Goal: Information Seeking & Learning: Find specific fact

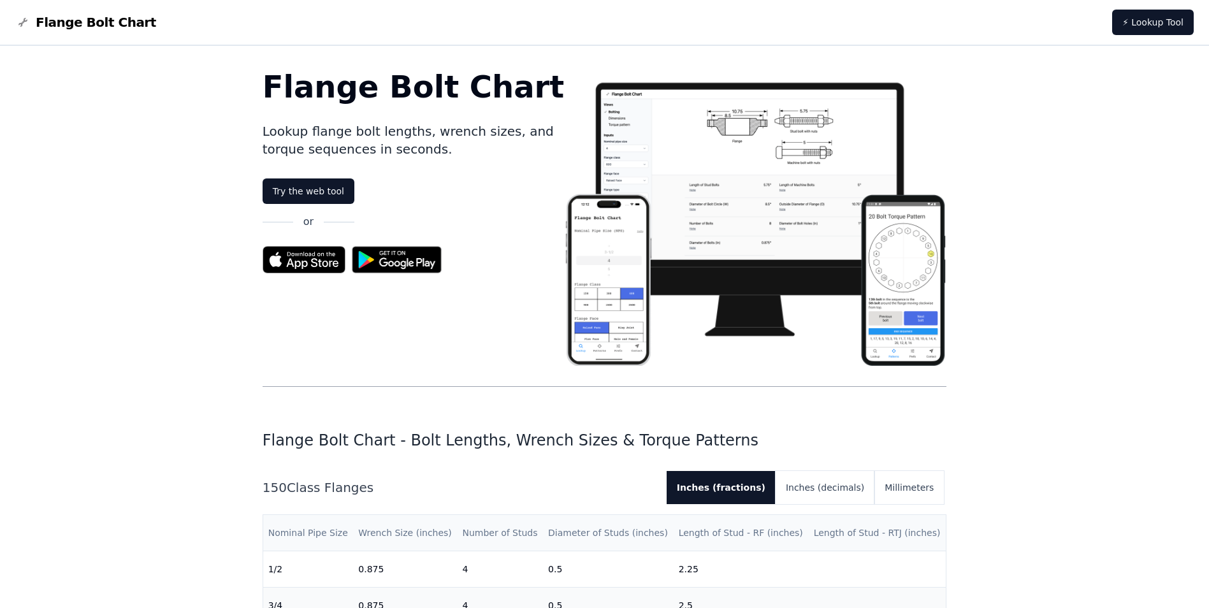
scroll to position [255, 0]
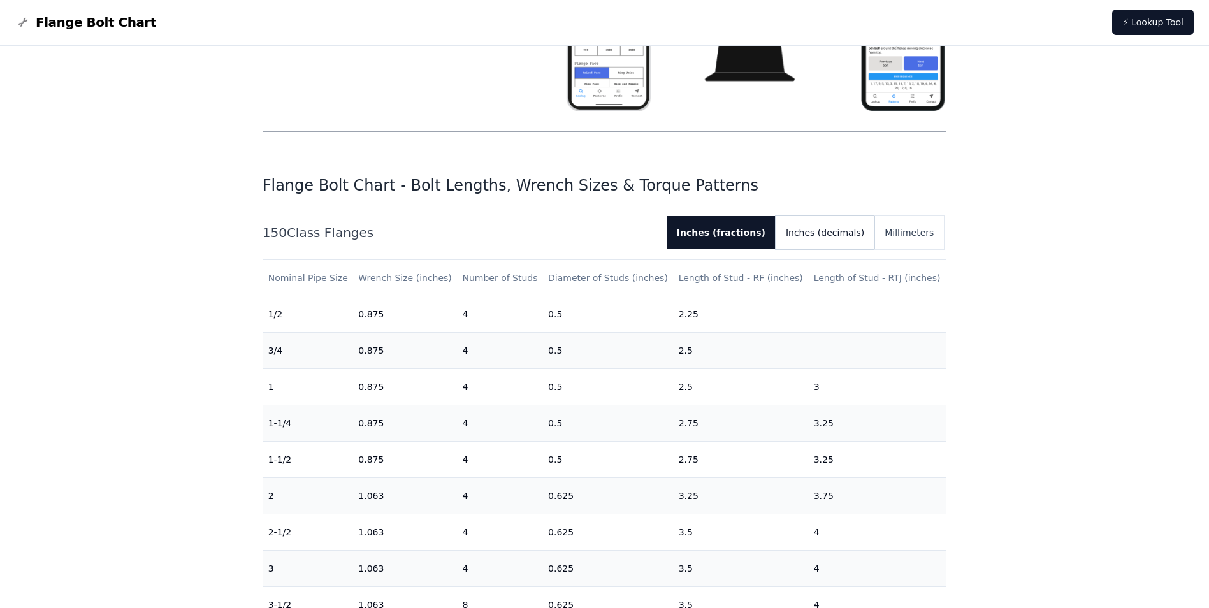
click at [871, 237] on button "Inches (decimals)" at bounding box center [825, 232] width 99 height 33
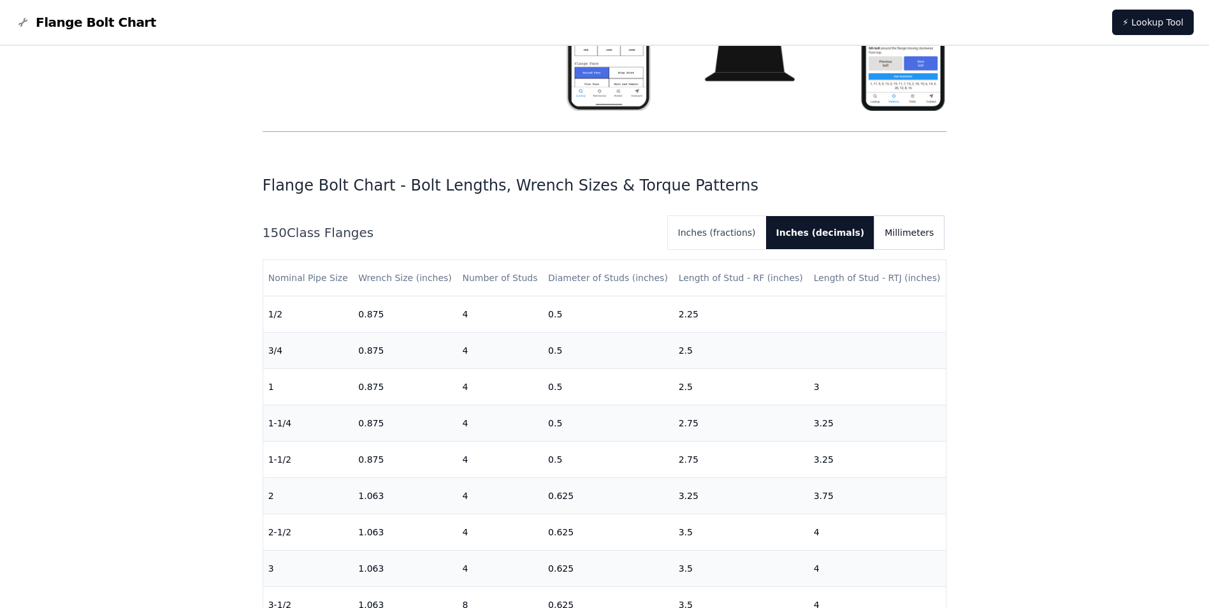
click at [903, 236] on button "Millimeters" at bounding box center [909, 232] width 69 height 33
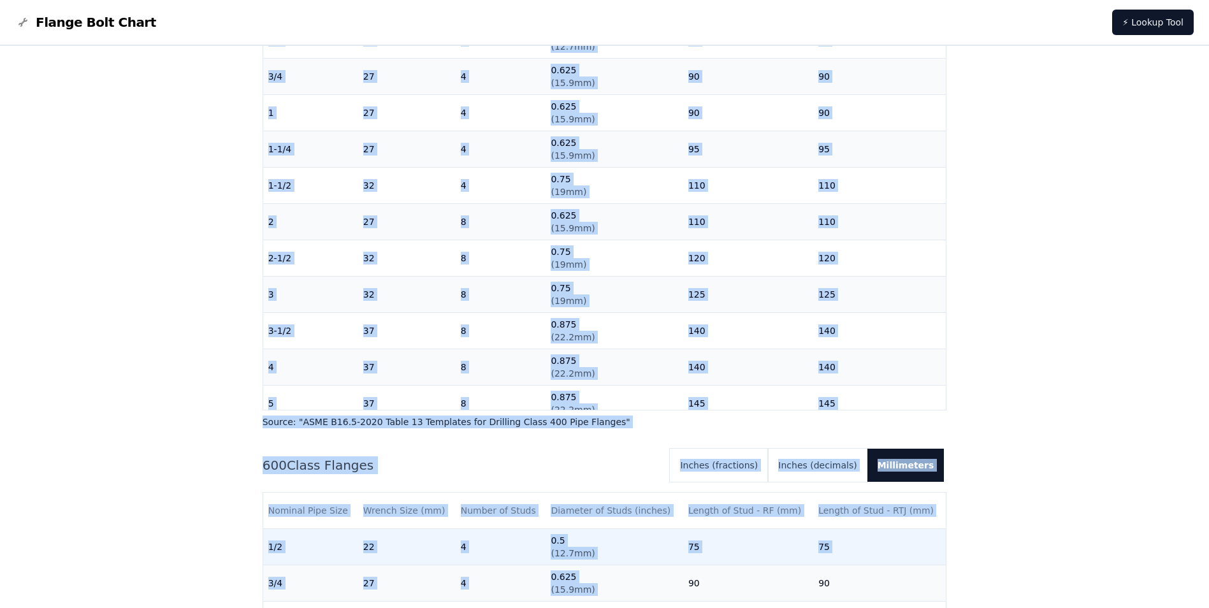
scroll to position [1558, 0]
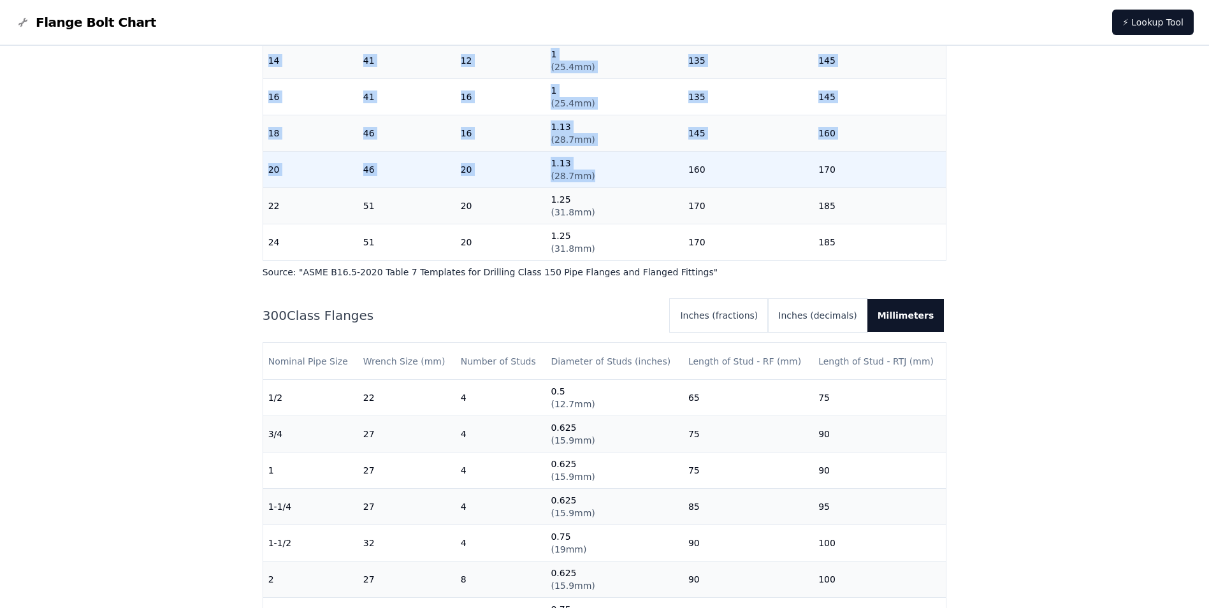
drag, startPoint x: 425, startPoint y: 334, endPoint x: 668, endPoint y: 168, distance: 294.4
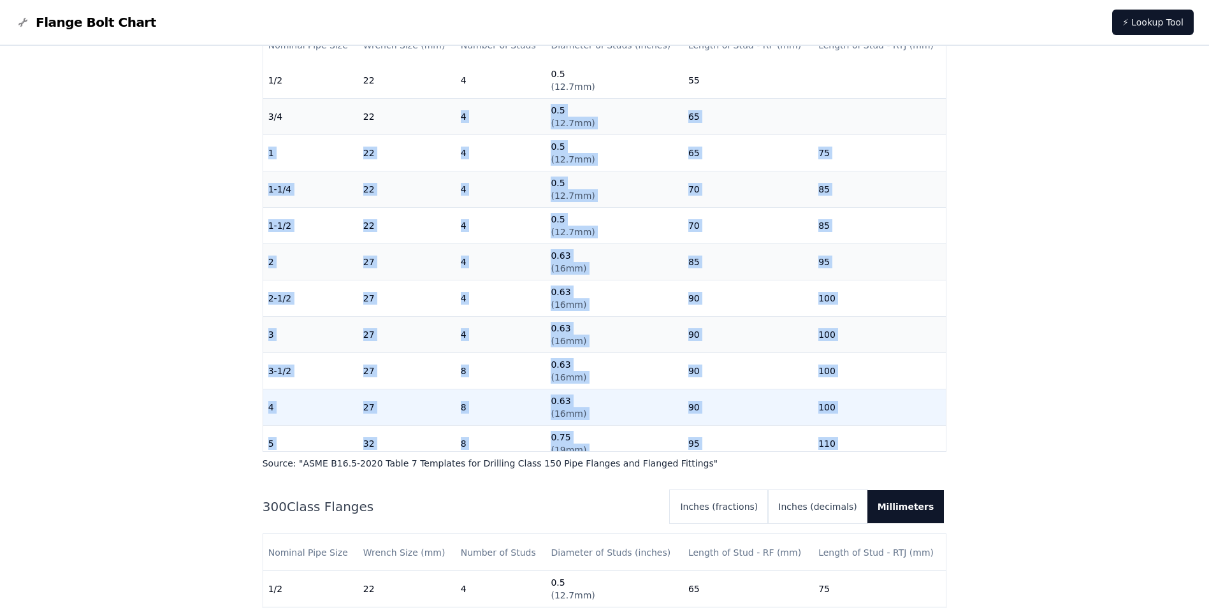
scroll to position [0, 0]
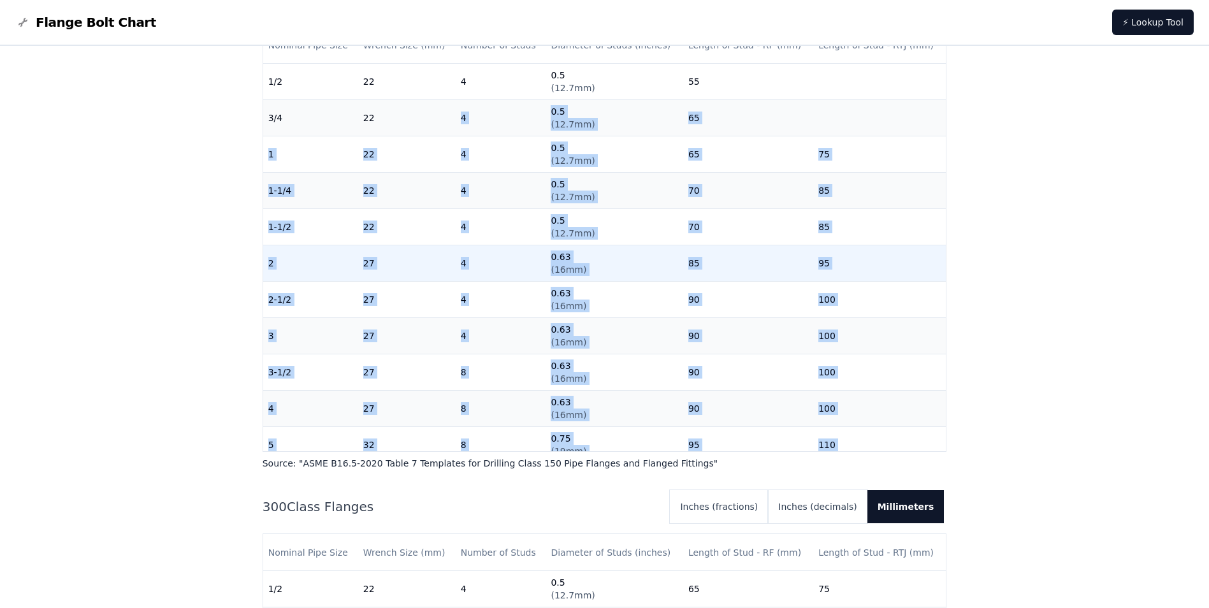
click at [648, 268] on td "0.63 ( 16mm )" at bounding box center [614, 263] width 137 height 36
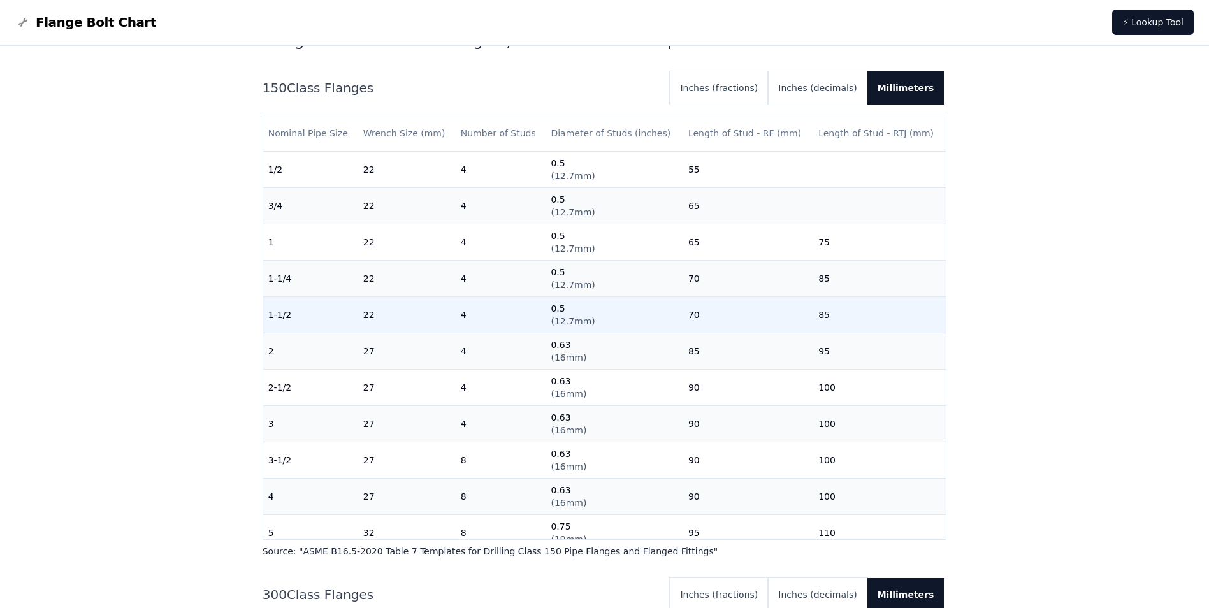
scroll to position [233, 0]
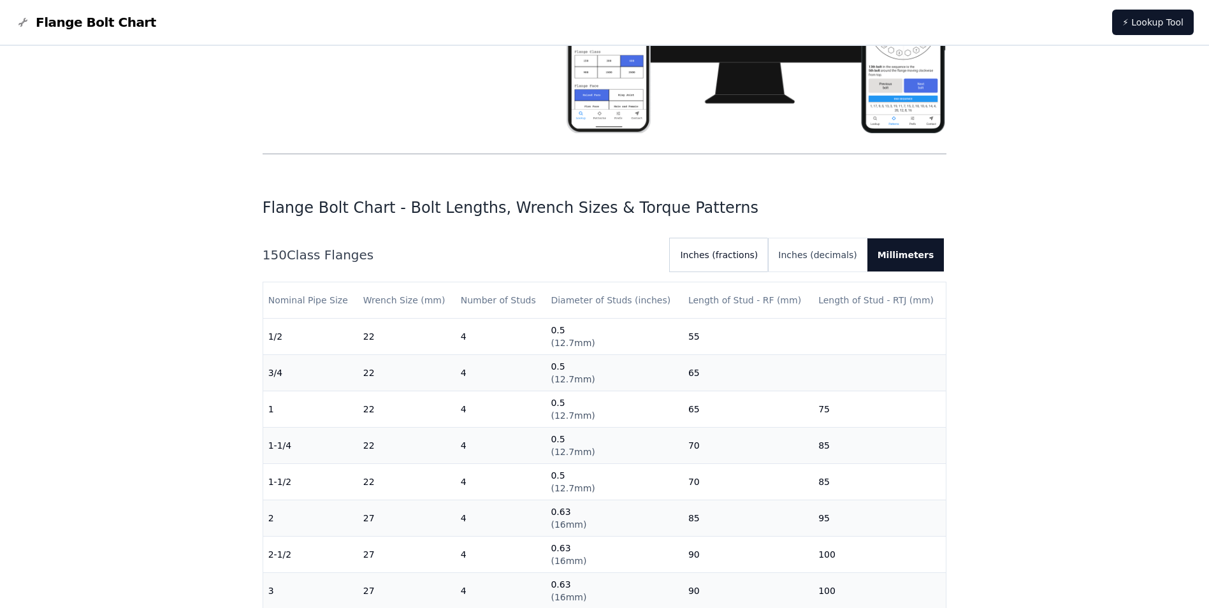
click at [754, 259] on button "Inches (fractions)" at bounding box center [719, 254] width 98 height 33
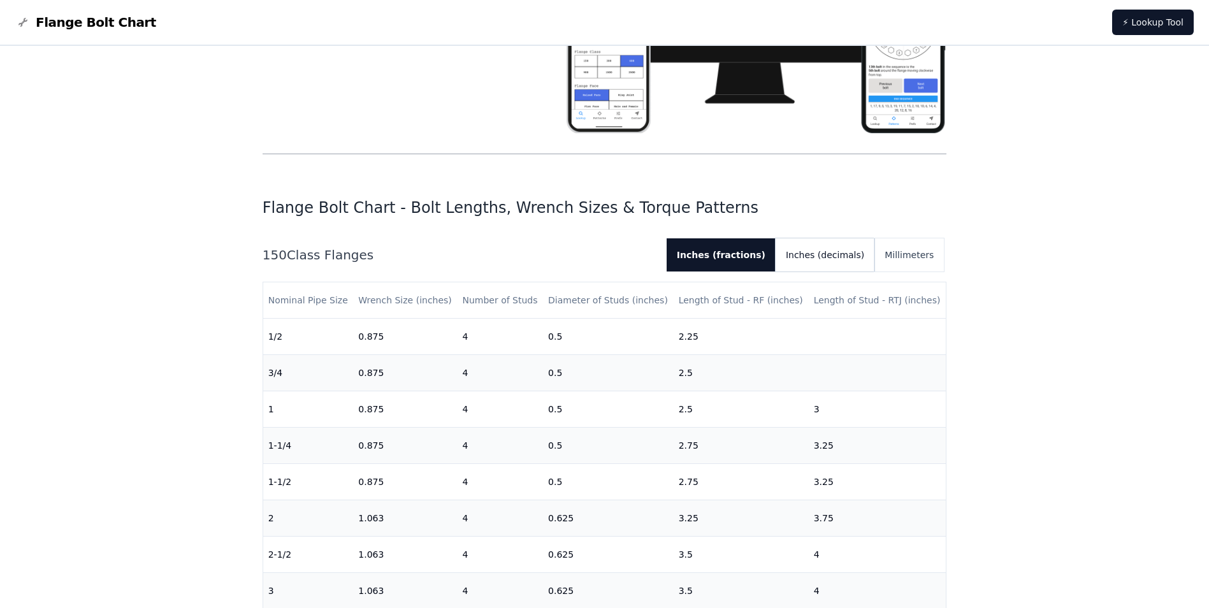
click at [833, 249] on button "Inches (decimals)" at bounding box center [825, 254] width 99 height 33
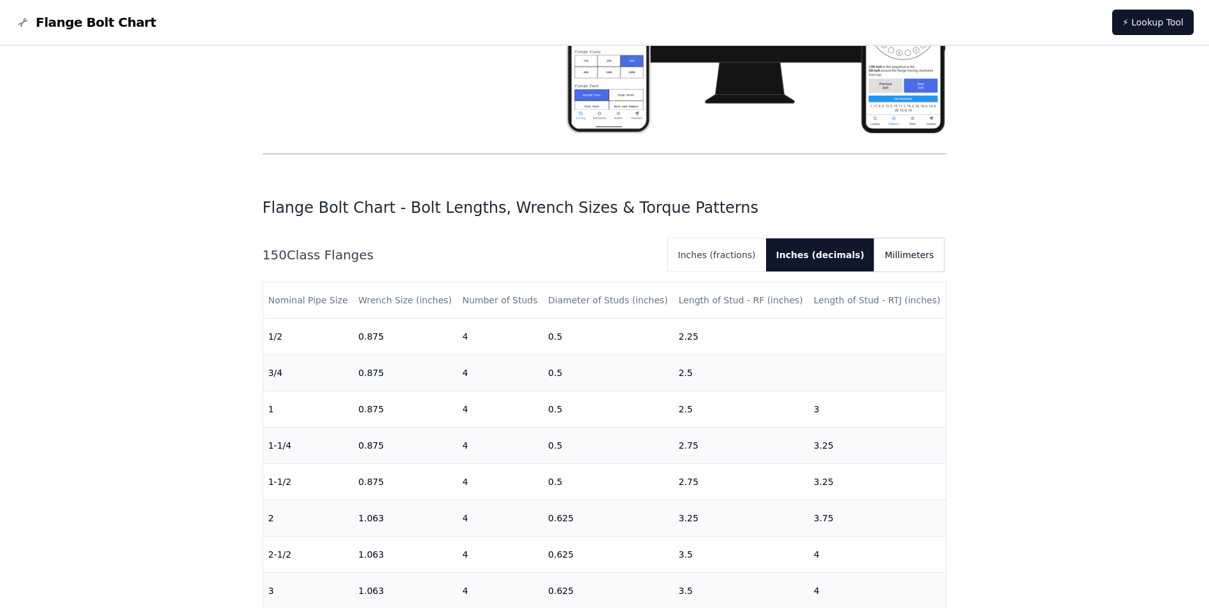
click at [899, 256] on button "Millimeters" at bounding box center [909, 254] width 69 height 33
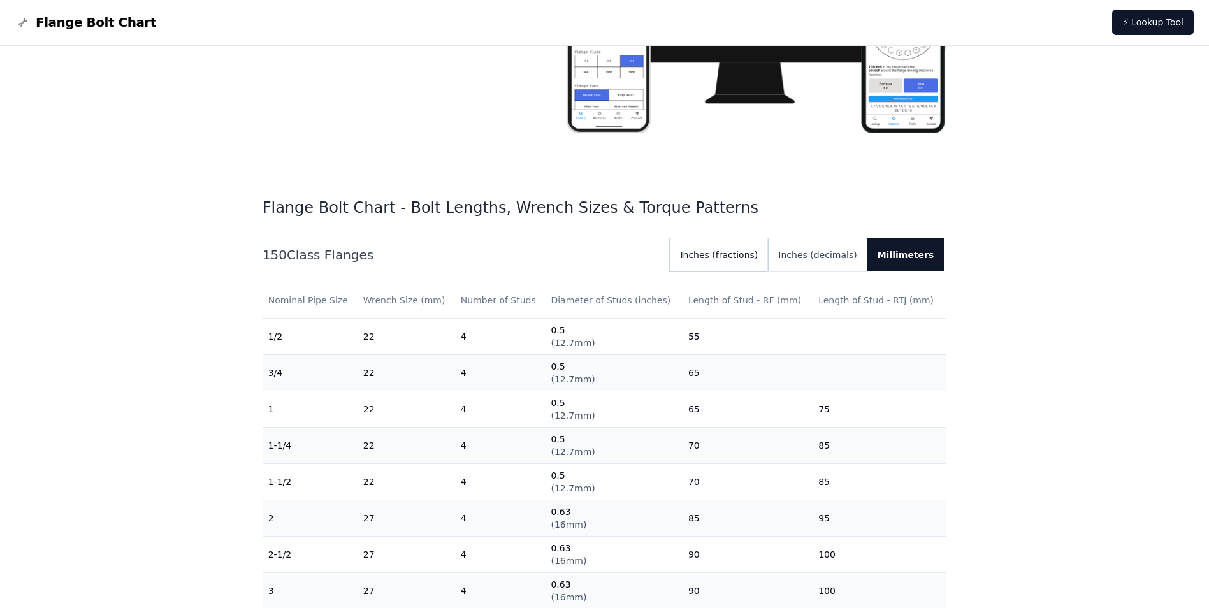
click at [750, 251] on button "Inches (fractions)" at bounding box center [719, 254] width 98 height 33
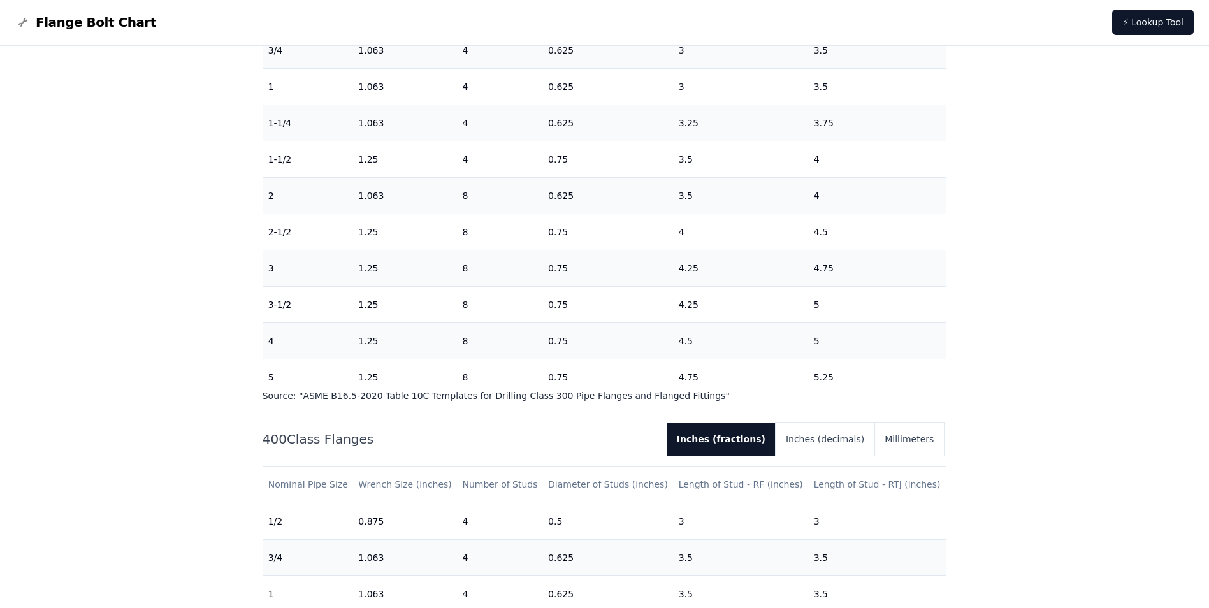
scroll to position [1147, 0]
